Goal: Task Accomplishment & Management: Complete application form

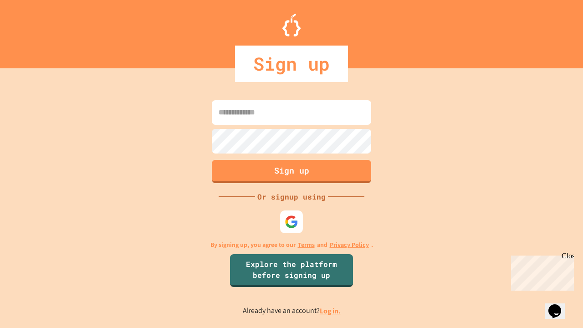
click at [331, 311] on link "Log in." at bounding box center [330, 311] width 21 height 10
